Goal: Task Accomplishment & Management: Use online tool/utility

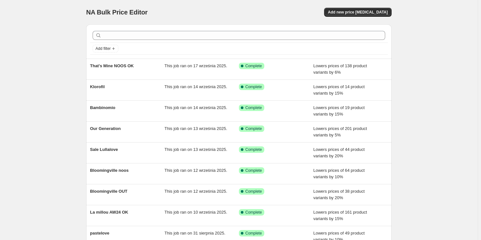
click at [201, 2] on div "NA Bulk Price Editor. This page is ready NA Bulk Price Editor Add new price [ME…" at bounding box center [239, 12] width 306 height 24
click at [353, 12] on span "Add new price [MEDICAL_DATA]" at bounding box center [358, 12] width 60 height 5
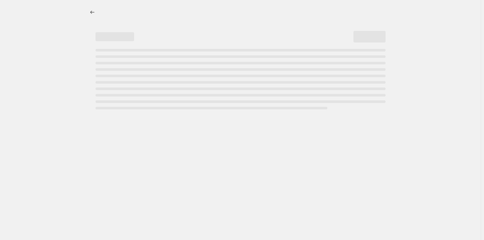
select select "percentage"
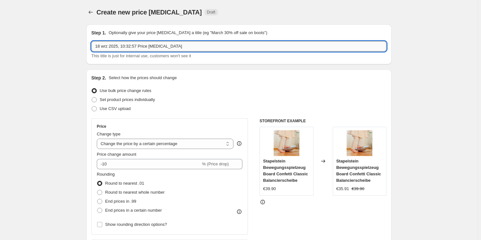
click at [129, 47] on input "18 wrz 2025, 10:32:57 Price change job" at bounding box center [238, 46] width 295 height 10
type input "BBOX OUT"
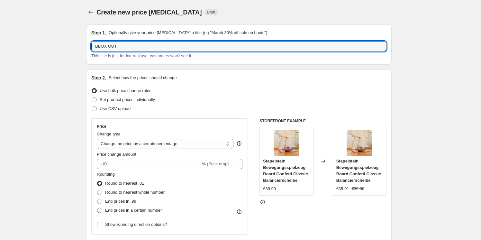
click at [101, 210] on span at bounding box center [99, 210] width 5 height 5
click at [97, 208] on input "End prices in a certain number" at bounding box center [97, 208] width 0 height 0
radio input "true"
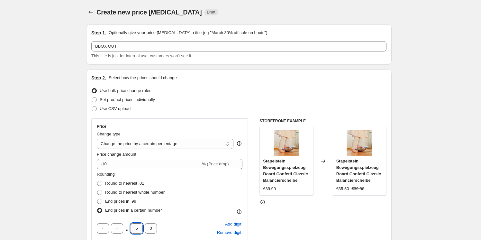
click at [138, 226] on input "5" at bounding box center [137, 228] width 12 height 10
type input "9"
drag, startPoint x: 203, startPoint y: 206, endPoint x: 199, endPoint y: 205, distance: 3.8
click at [203, 206] on div "Rounding Round to nearest .01 Round to nearest whole number End prices in .99 E…" at bounding box center [170, 193] width 146 height 44
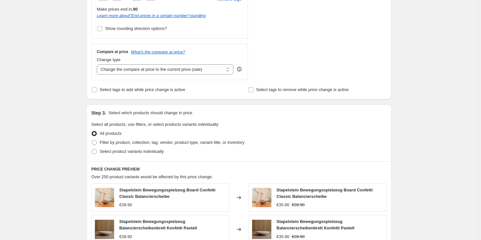
scroll to position [234, 0]
click at [97, 144] on span at bounding box center [94, 141] width 5 height 5
click at [92, 140] on input "Filter by product, collection, tag, vendor, product type, variant title, or inv…" at bounding box center [92, 139] width 0 height 0
radio input "true"
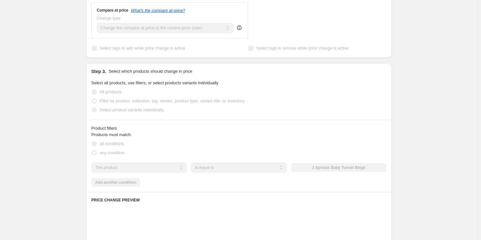
scroll to position [322, 0]
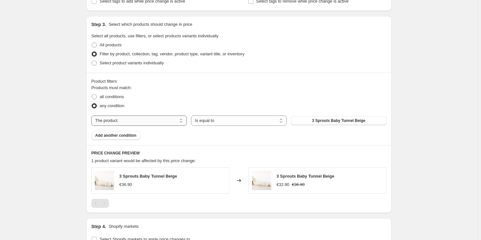
click at [131, 119] on select "The product The product's collection The product's tag The product's vendor The…" at bounding box center [139, 120] width 96 height 10
select select "tag"
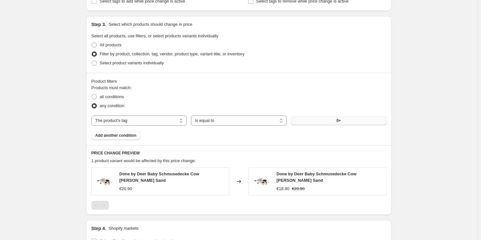
click at [328, 122] on button "0+" at bounding box center [339, 120] width 96 height 9
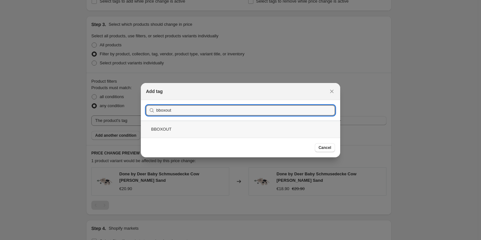
type input "bboxout"
click at [167, 131] on div "BBOXOUT" at bounding box center [240, 129] width 199 height 17
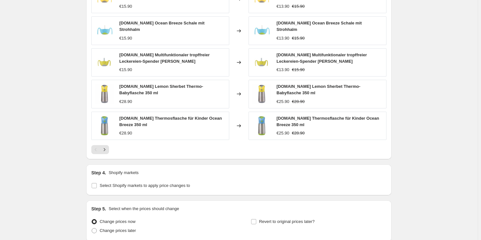
scroll to position [526, 0]
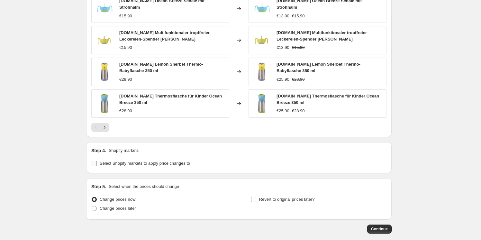
click at [93, 161] on input "Select Shopify markets to apply price changes to" at bounding box center [94, 163] width 5 height 5
checkbox input "true"
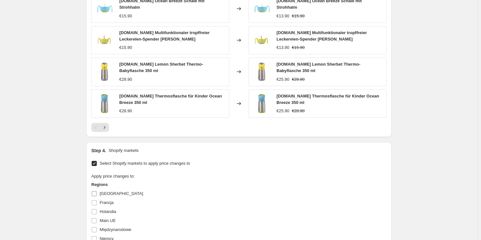
scroll to position [555, 0]
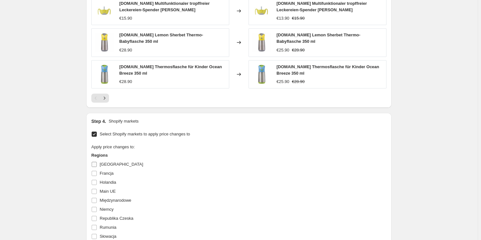
click at [94, 162] on input "Austria" at bounding box center [94, 164] width 5 height 5
checkbox input "true"
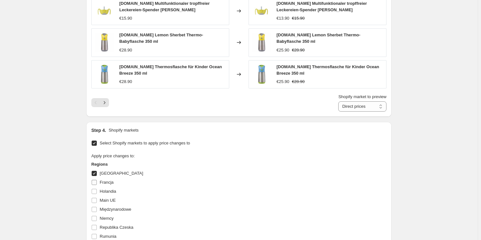
click at [95, 180] on input "Francja" at bounding box center [94, 182] width 5 height 5
checkbox input "true"
click at [95, 189] on input "Holandia" at bounding box center [94, 191] width 5 height 5
checkbox input "true"
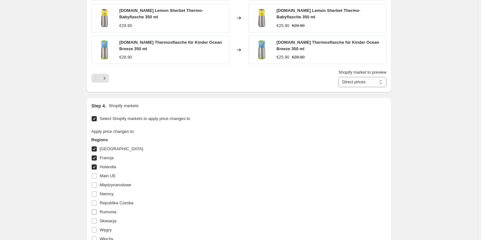
scroll to position [614, 0]
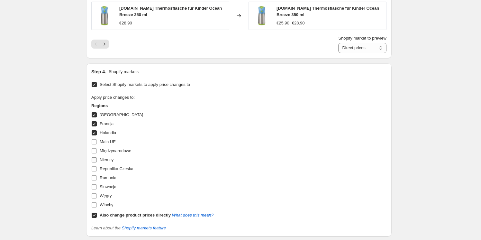
click at [95, 157] on input "Niemcy" at bounding box center [94, 159] width 5 height 5
checkbox input "true"
click at [96, 184] on input "Słowacja" at bounding box center [94, 186] width 5 height 5
checkbox input "true"
click at [96, 202] on input "Włochy" at bounding box center [94, 204] width 5 height 5
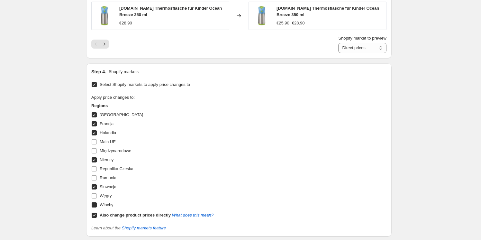
checkbox input "true"
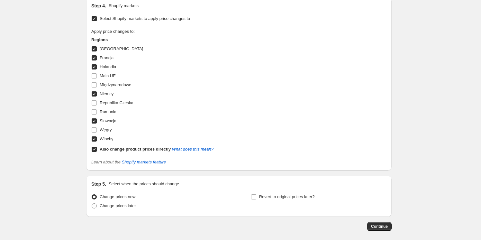
scroll to position [701, 0]
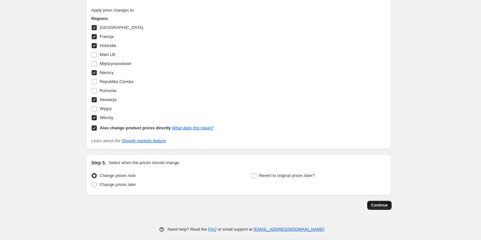
click at [383, 203] on span "Continue" at bounding box center [379, 205] width 17 height 5
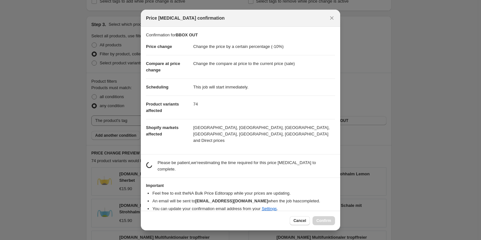
scroll to position [0, 0]
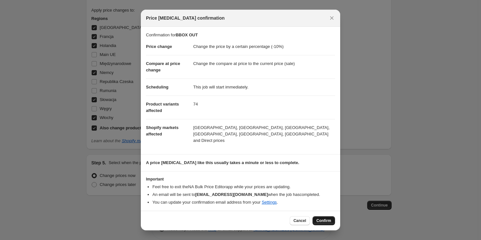
click at [328, 219] on span "Confirm" at bounding box center [323, 220] width 15 height 5
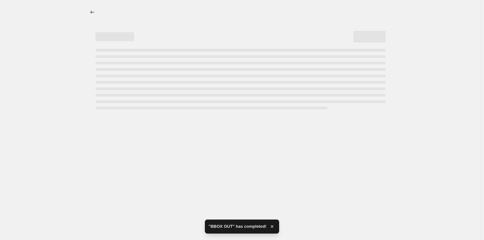
select select "percentage"
select select "tag"
